Goal: Transaction & Acquisition: Purchase product/service

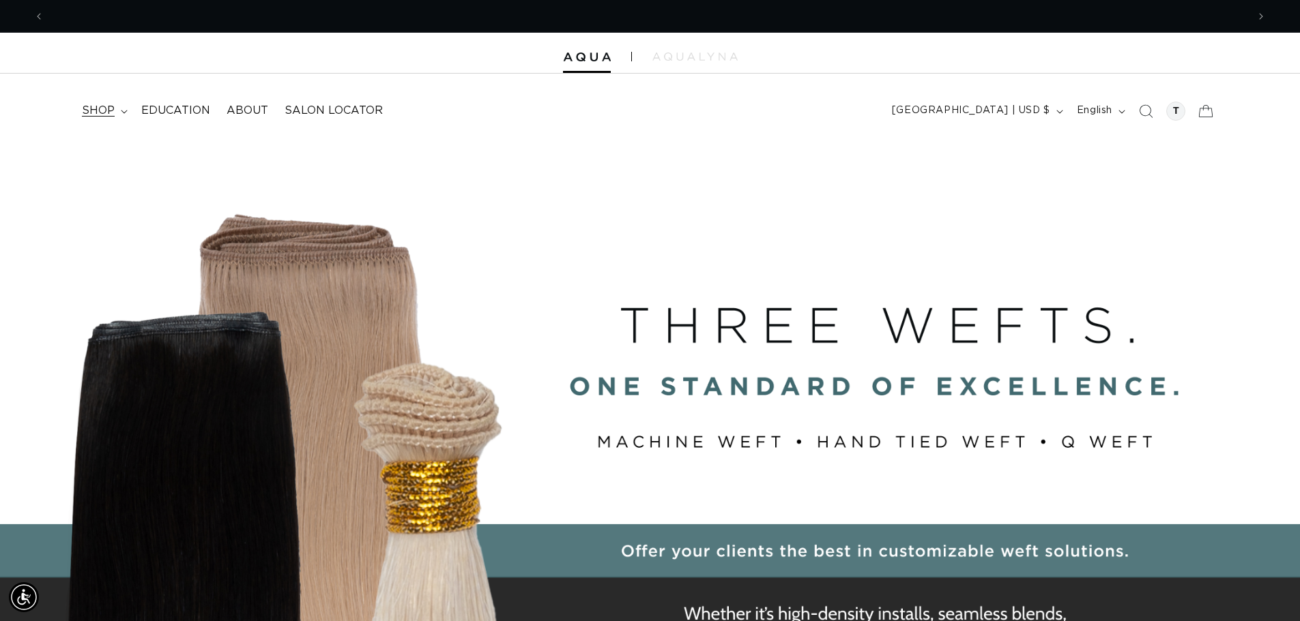
scroll to position [0, 2405]
click at [100, 113] on span "shop" at bounding box center [98, 111] width 33 height 14
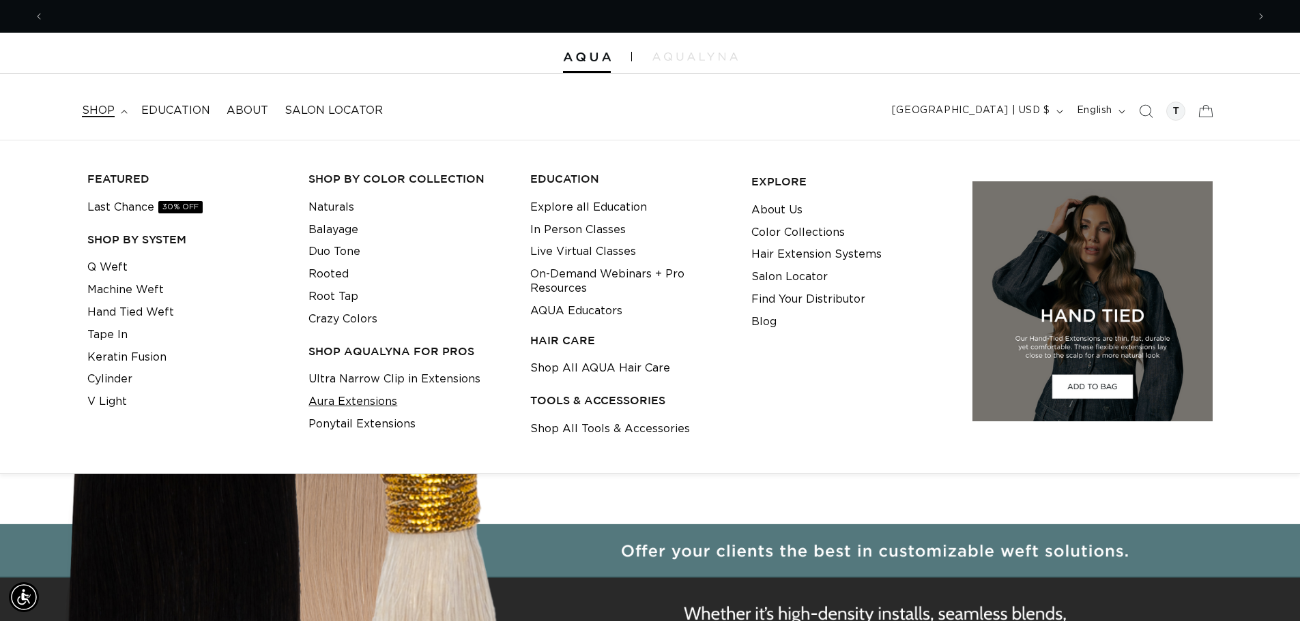
scroll to position [0, 0]
click at [385, 404] on link "Aura Extensions" at bounding box center [352, 402] width 89 height 23
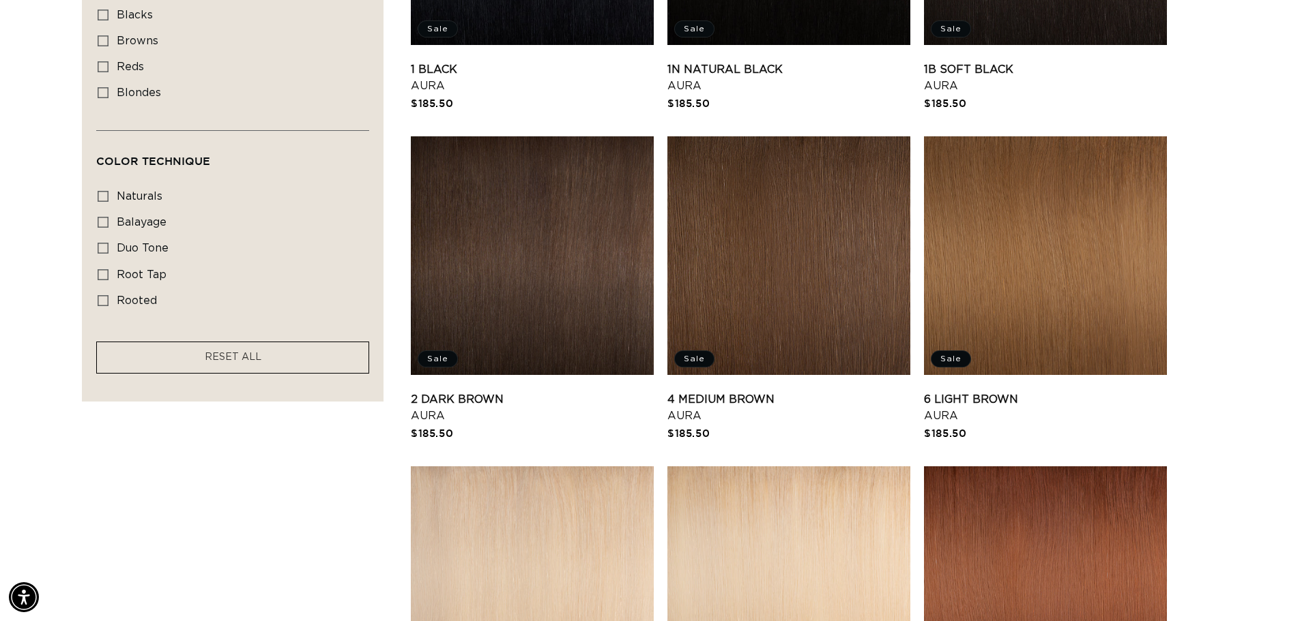
scroll to position [0, 2405]
